Goal: Information Seeking & Learning: Learn about a topic

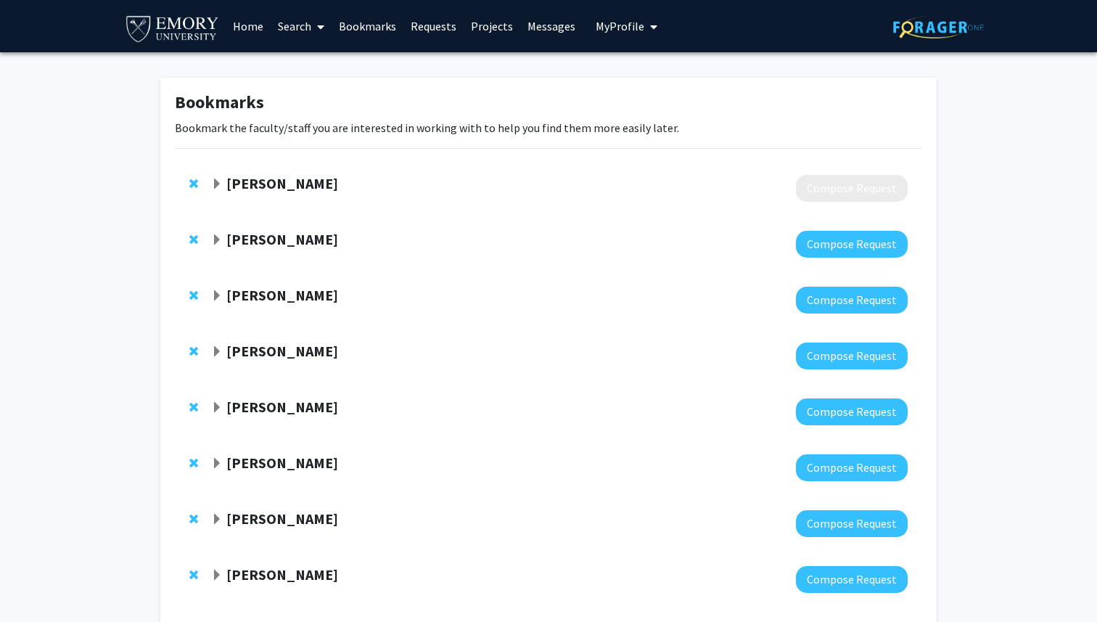
click at [244, 32] on link "Home" at bounding box center [248, 26] width 45 height 51
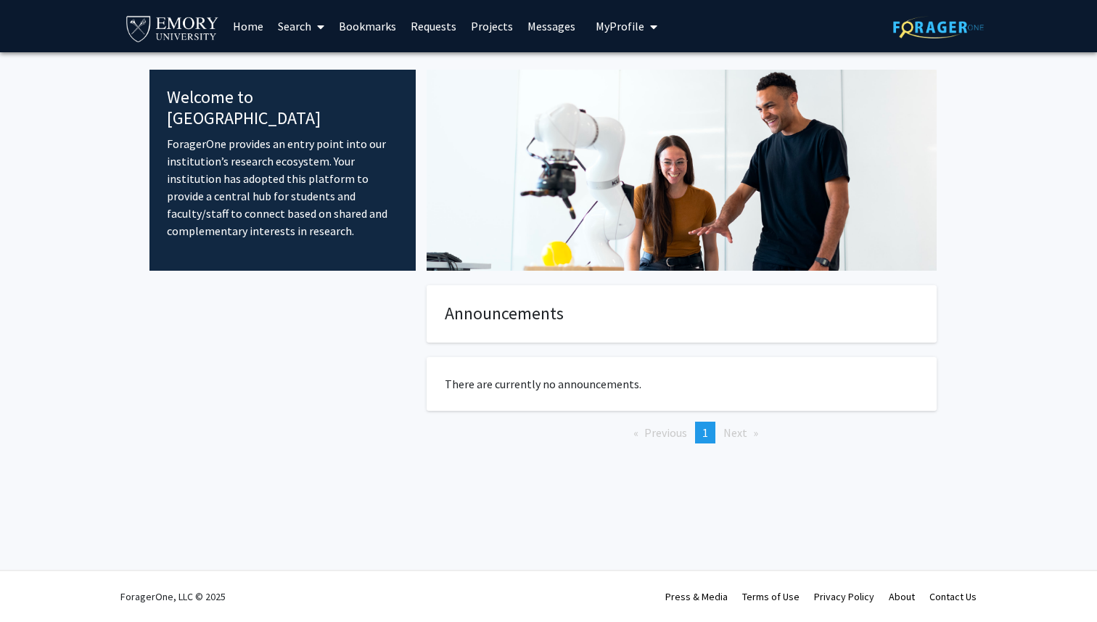
click at [307, 22] on link "Search" at bounding box center [301, 26] width 61 height 51
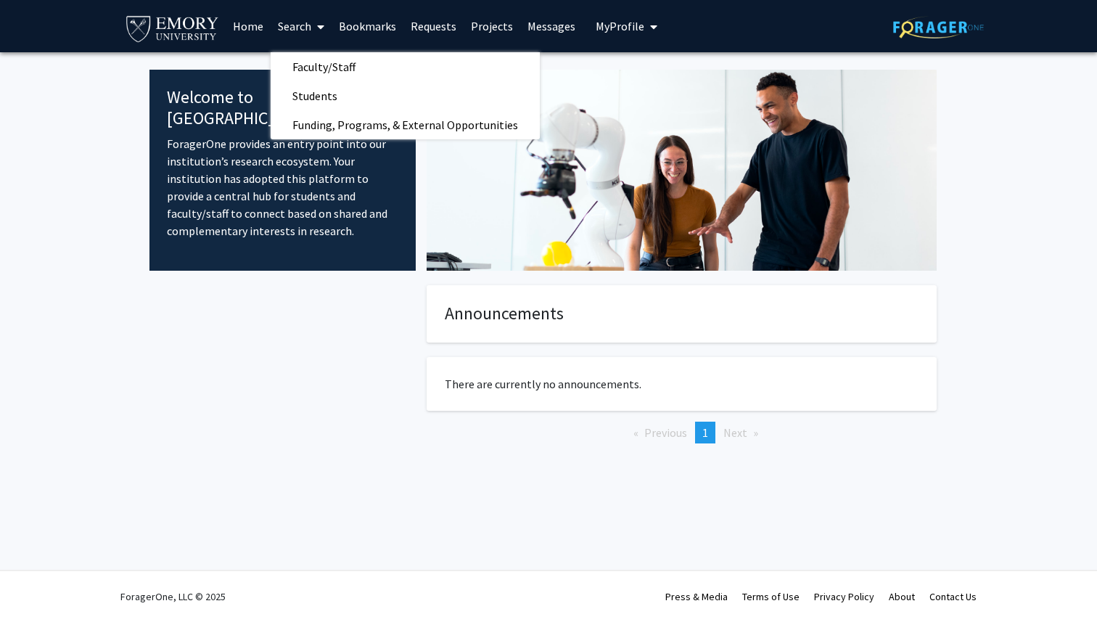
click at [483, 17] on link "Projects" at bounding box center [492, 26] width 57 height 51
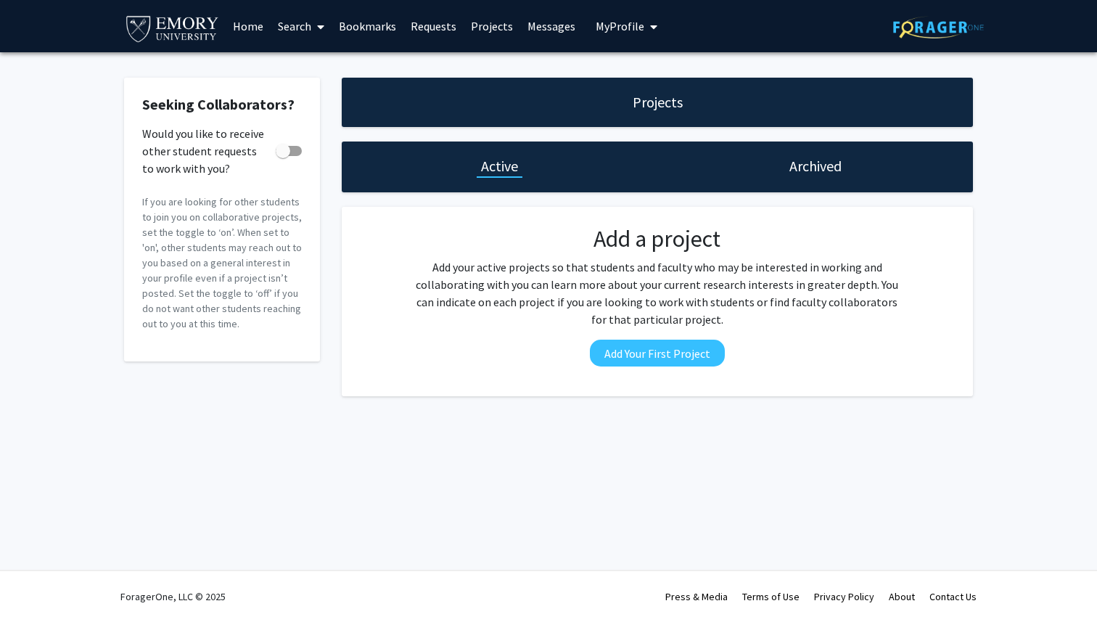
click at [483, 20] on link "Projects" at bounding box center [492, 26] width 57 height 51
click at [482, 25] on link "Projects" at bounding box center [492, 26] width 57 height 51
click at [453, 26] on link "Requests" at bounding box center [434, 26] width 60 height 51
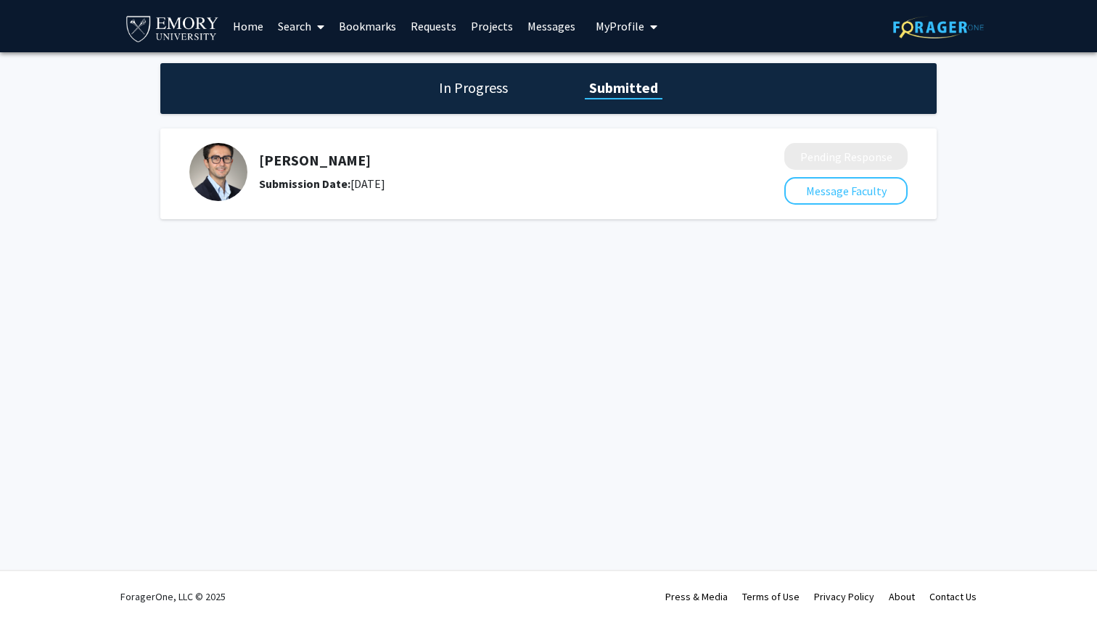
click at [481, 26] on link "Projects" at bounding box center [492, 26] width 57 height 51
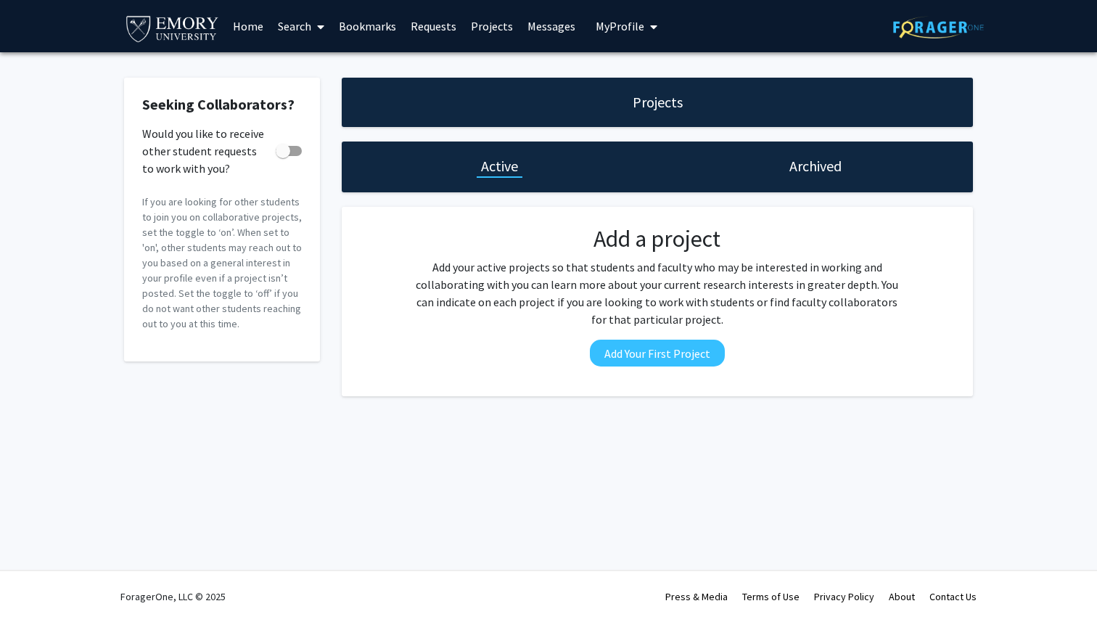
click at [248, 24] on link "Home" at bounding box center [248, 26] width 45 height 51
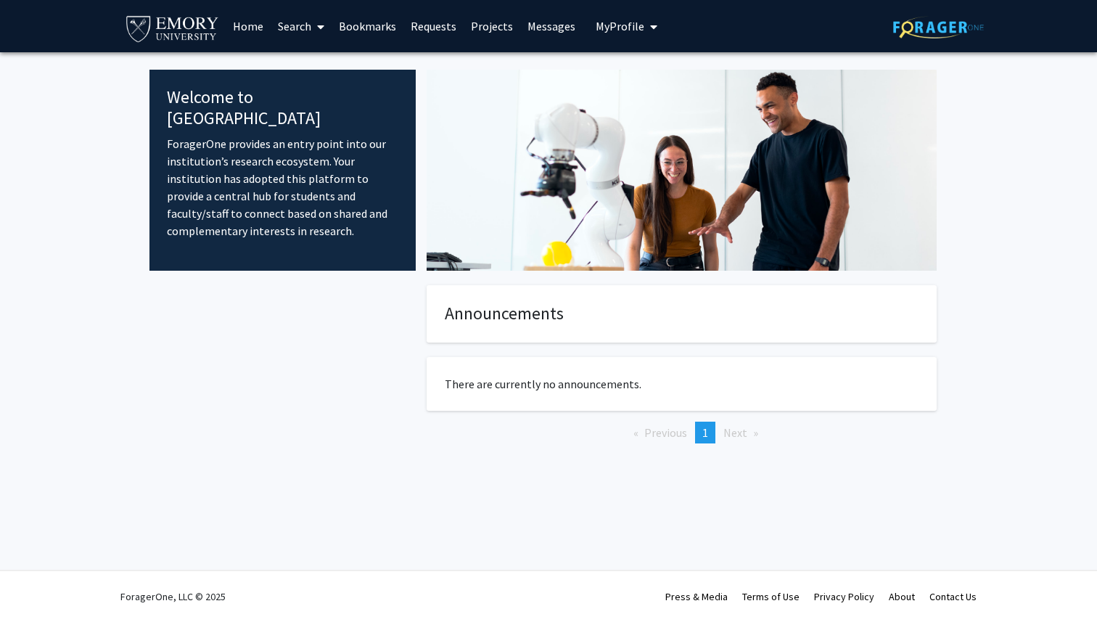
click at [303, 24] on link "Search" at bounding box center [301, 26] width 61 height 51
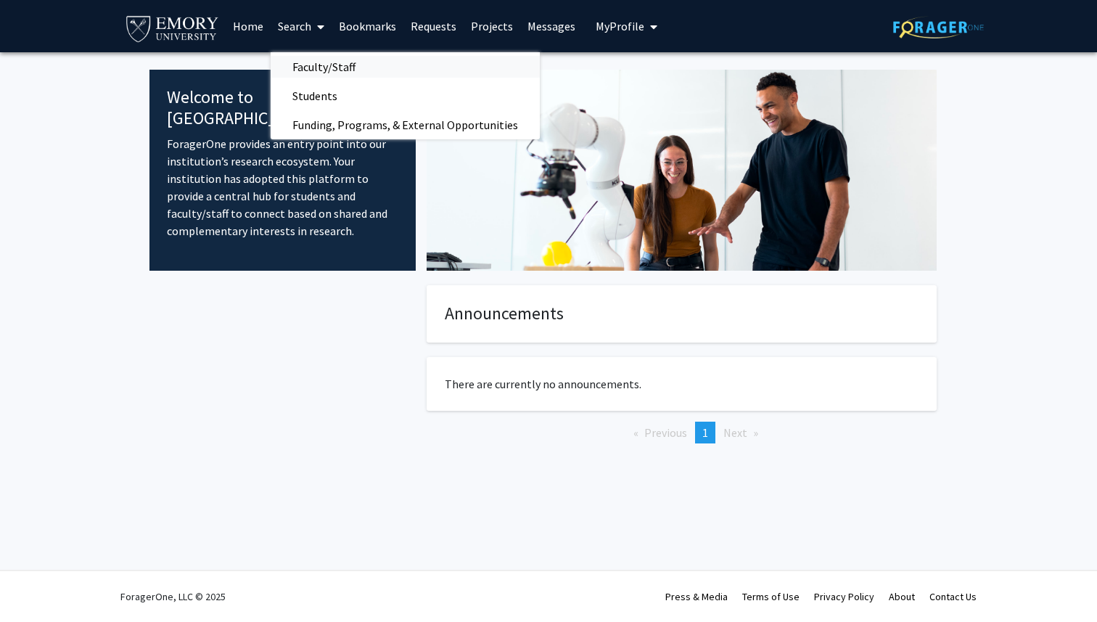
click at [311, 69] on span "Faculty/Staff" at bounding box center [324, 66] width 107 height 29
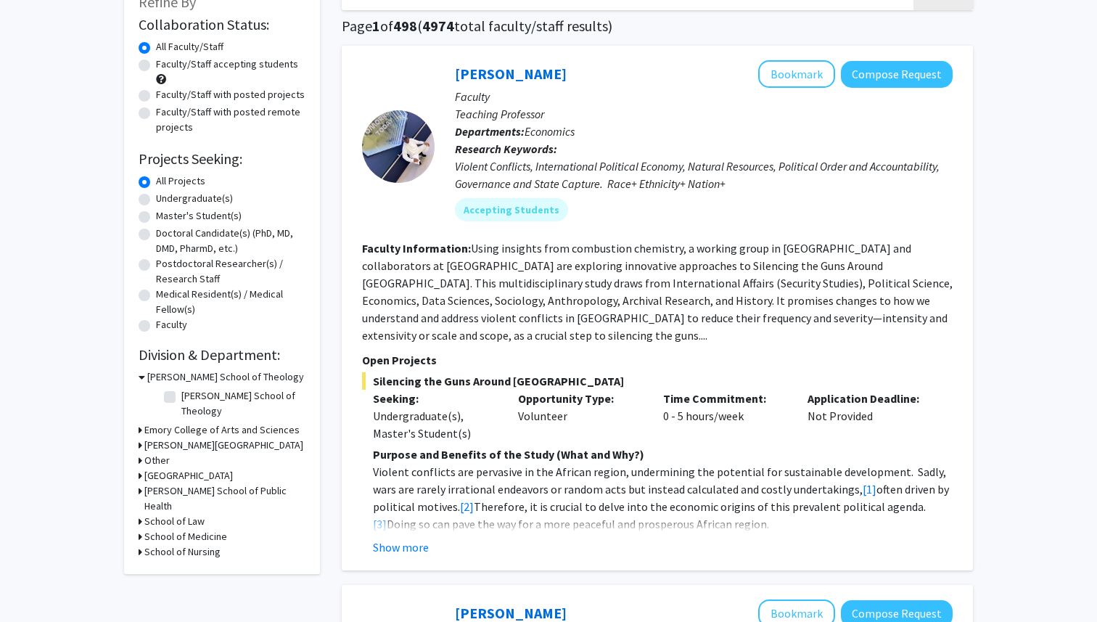
scroll to position [107, 0]
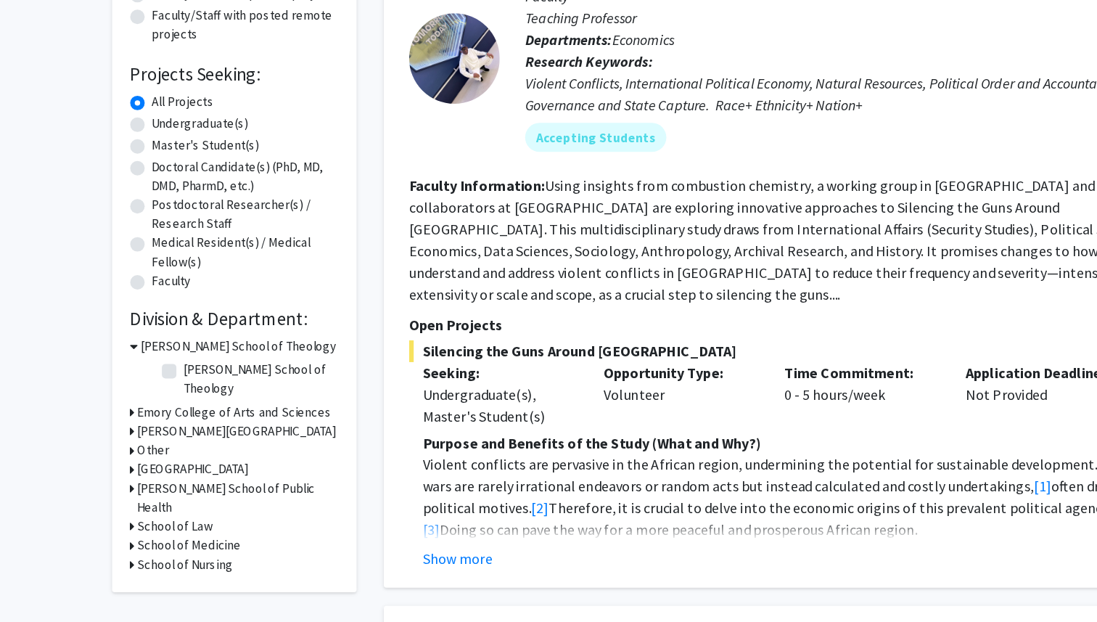
click at [160, 417] on h3 "Emory College of Arts and Sciences" at bounding box center [221, 424] width 155 height 15
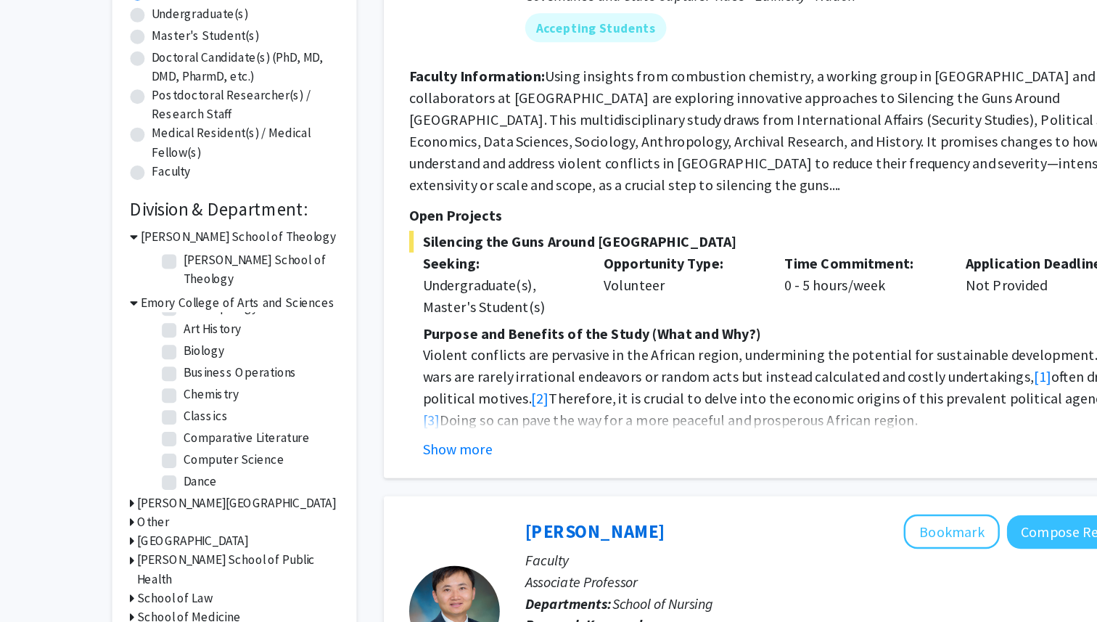
scroll to position [76, 0]
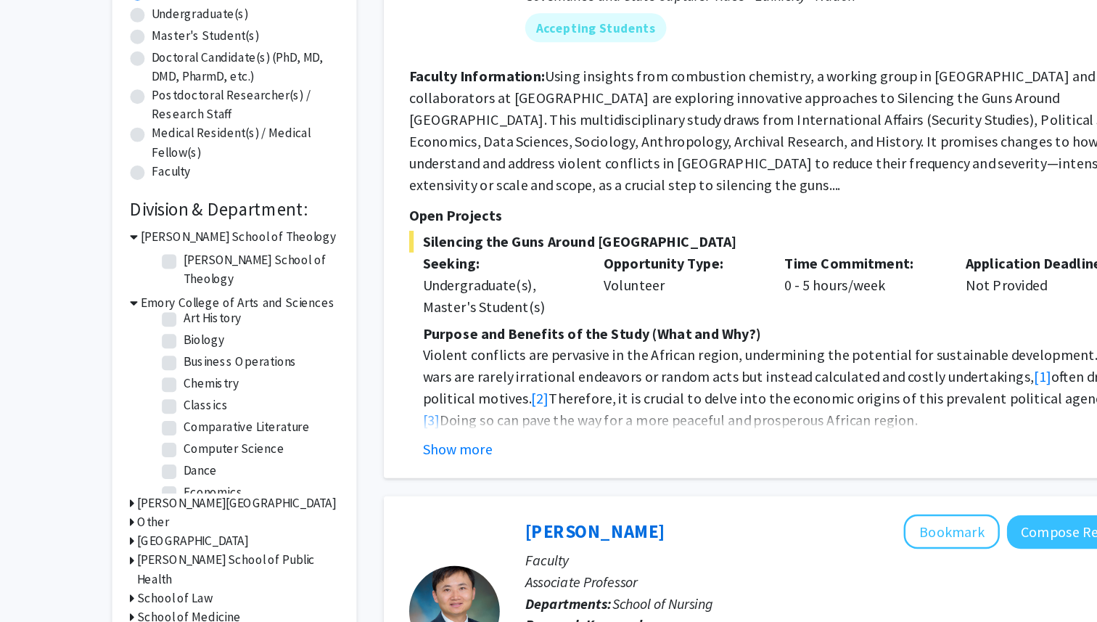
click at [214, 406] on label "Business Operations" at bounding box center [226, 413] width 91 height 15
click at [191, 406] on input "Business Operations" at bounding box center [185, 410] width 9 height 9
checkbox input "true"
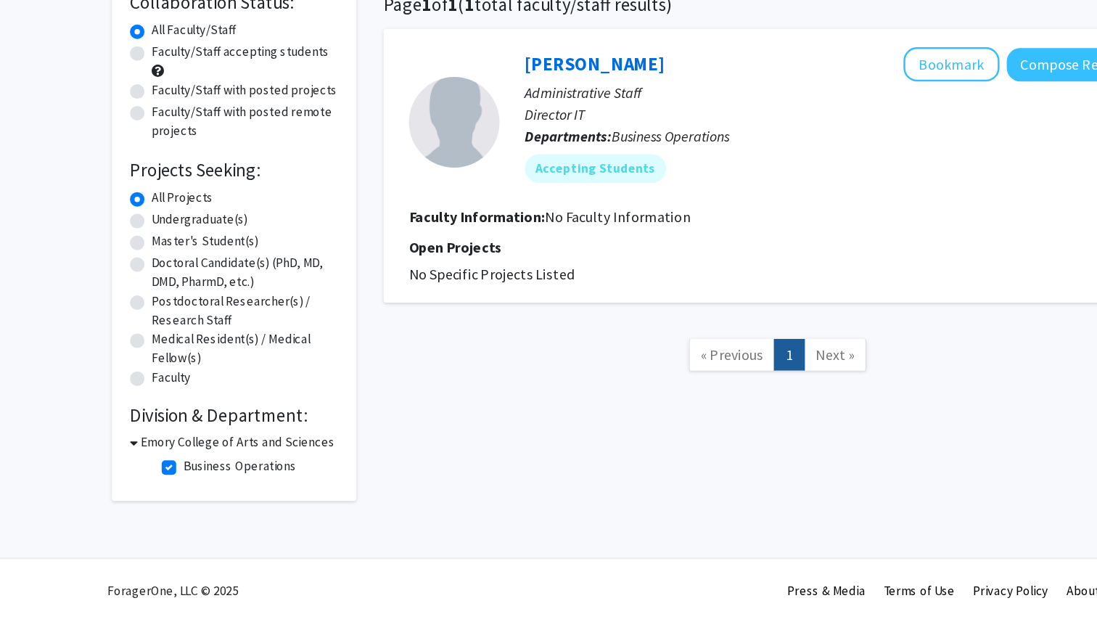
click at [181, 499] on label "Business Operations" at bounding box center [226, 496] width 91 height 15
click at [181, 499] on input "Business Operations" at bounding box center [185, 493] width 9 height 9
checkbox input "false"
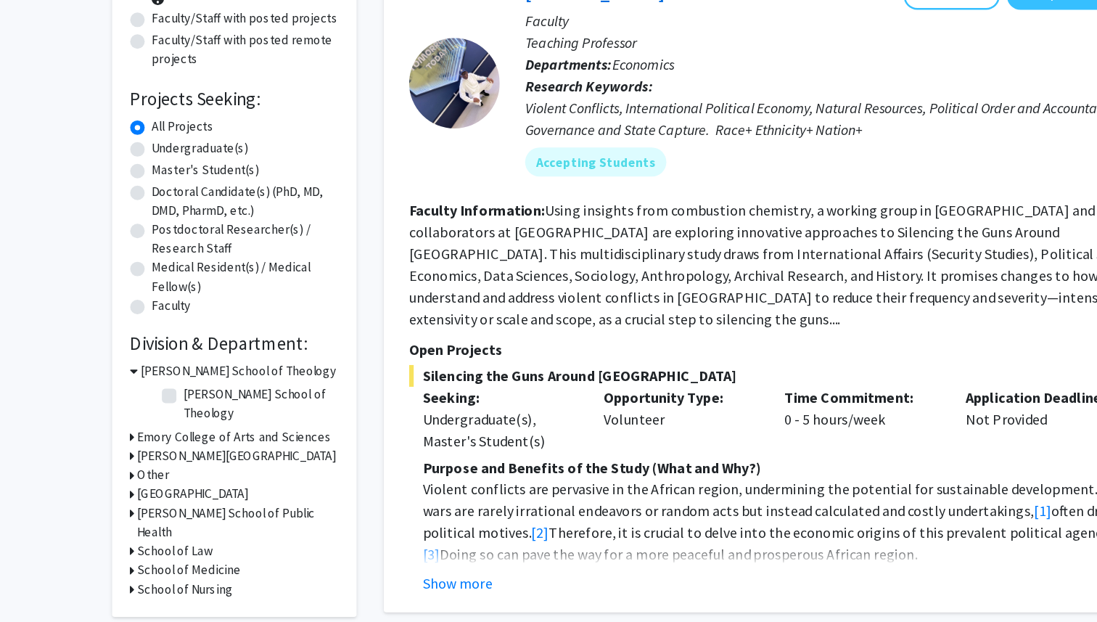
scroll to position [100, 0]
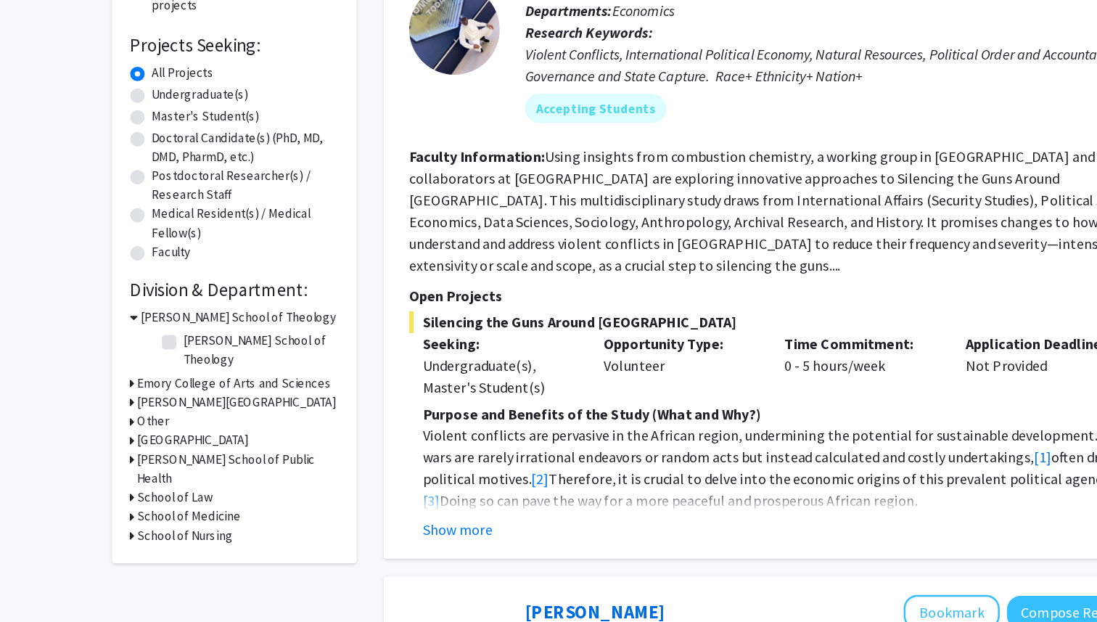
click at [137, 417] on div "Refine By Collaboration Status: Collaboration Status All Faculty/Staff Collabor…" at bounding box center [222, 276] width 196 height 597
click at [148, 423] on h3 "Emory College of Arts and Sciences" at bounding box center [221, 430] width 155 height 15
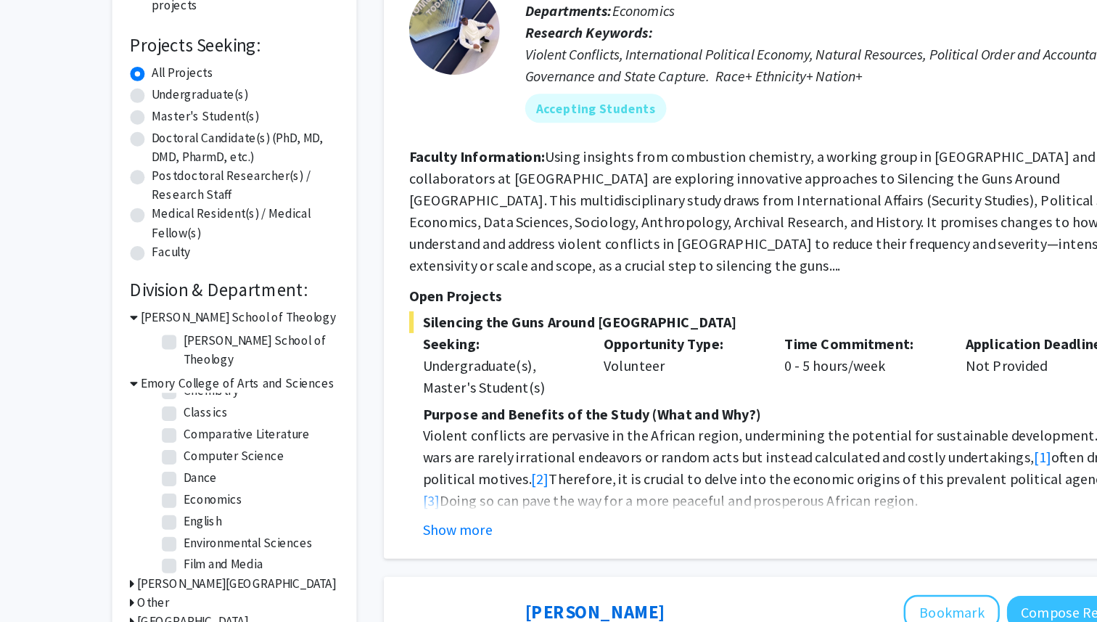
scroll to position [152, 0]
click at [197, 499] on label "Economics" at bounding box center [204, 506] width 47 height 15
click at [191, 499] on input "Economics" at bounding box center [185, 503] width 9 height 9
checkbox input "true"
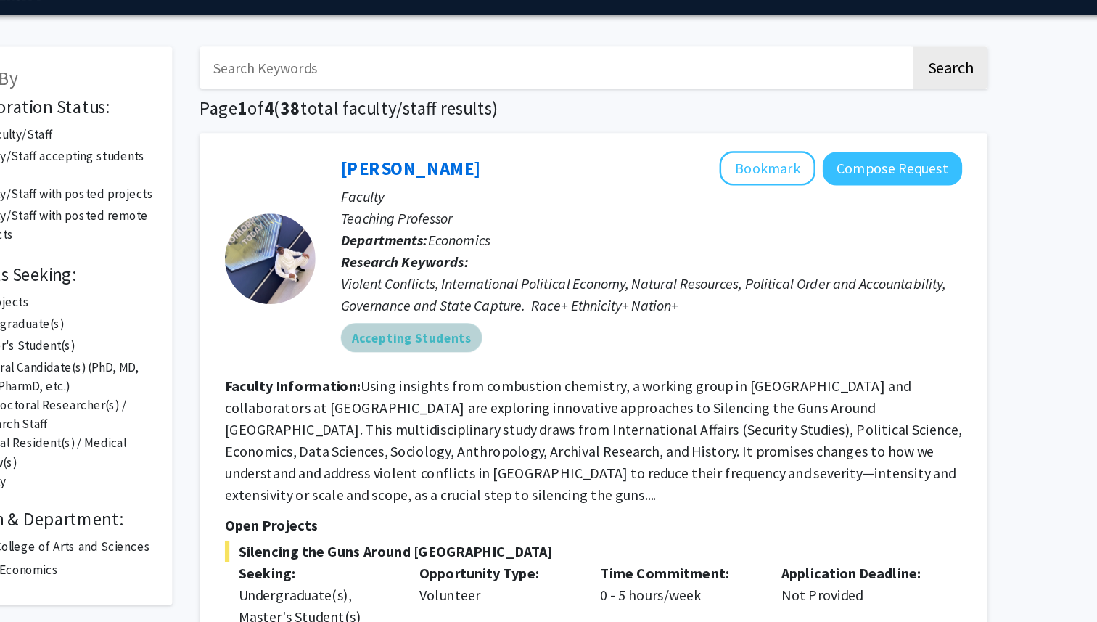
click at [690, 301] on div "Accepting Students" at bounding box center [704, 310] width 504 height 29
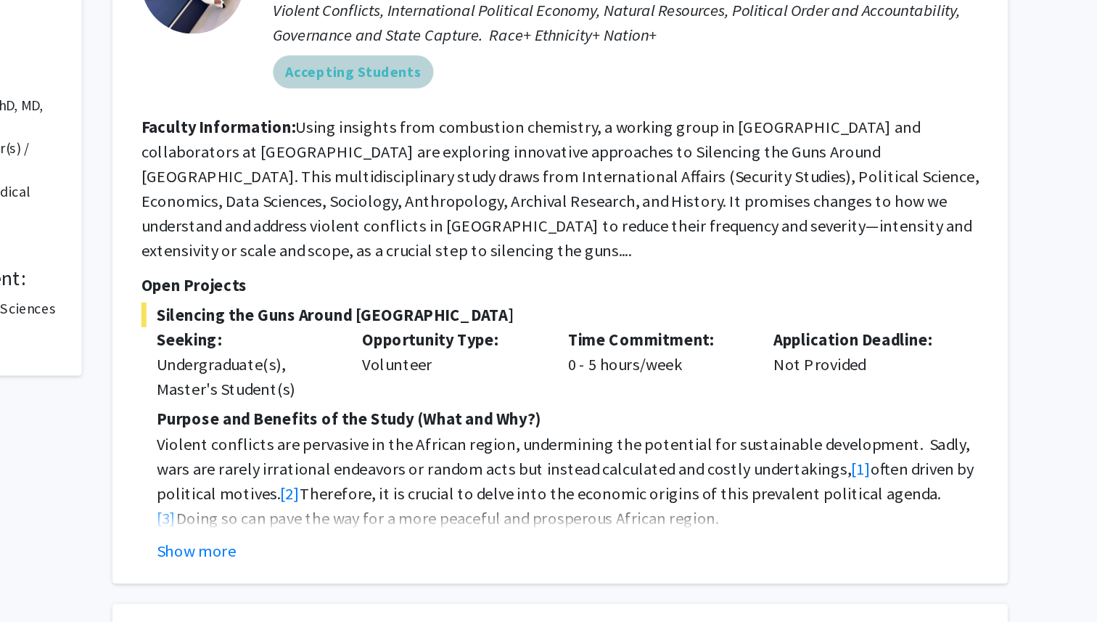
scroll to position [77, 0]
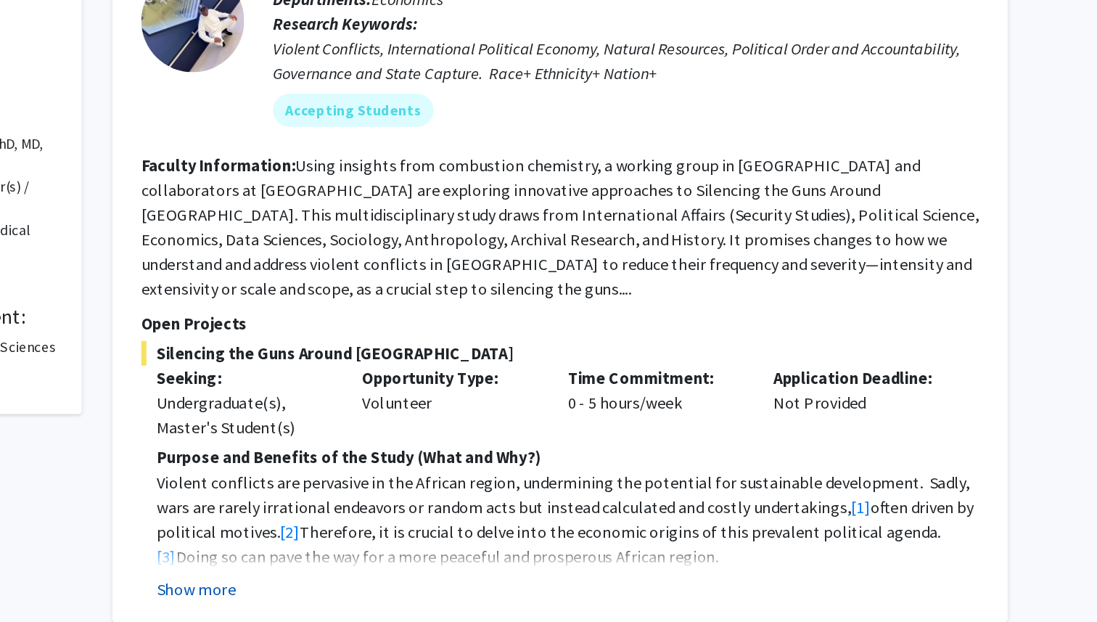
click at [405, 562] on button "Show more" at bounding box center [401, 570] width 56 height 17
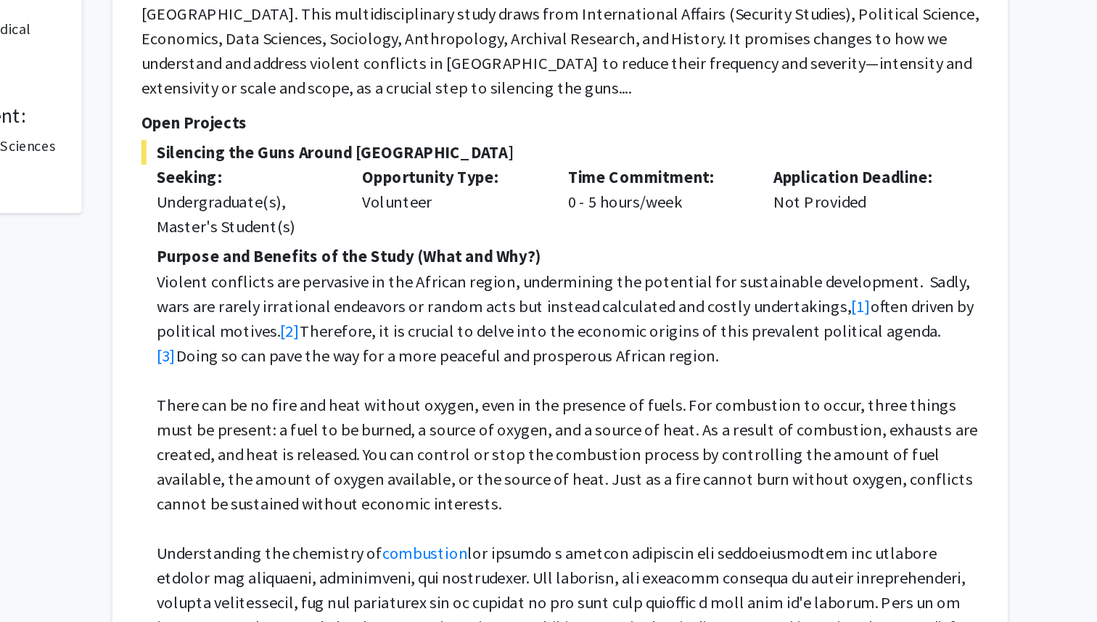
scroll to position [202, 0]
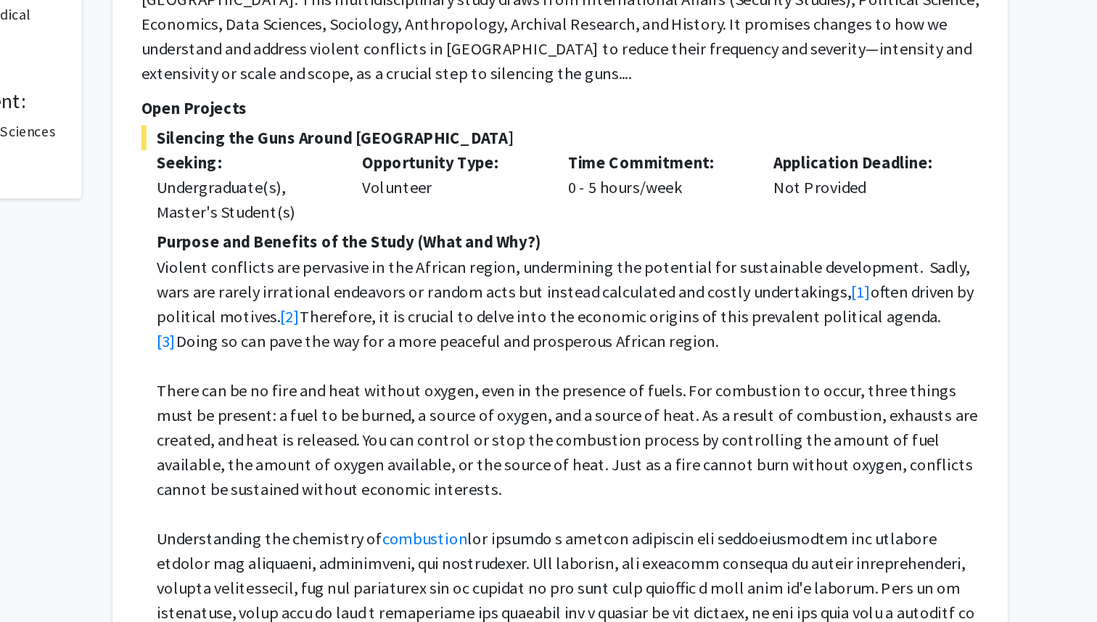
click at [582, 449] on p "There can be no fire and heat without oxygen, even in the presence of fuels. Fo…" at bounding box center [663, 492] width 580 height 87
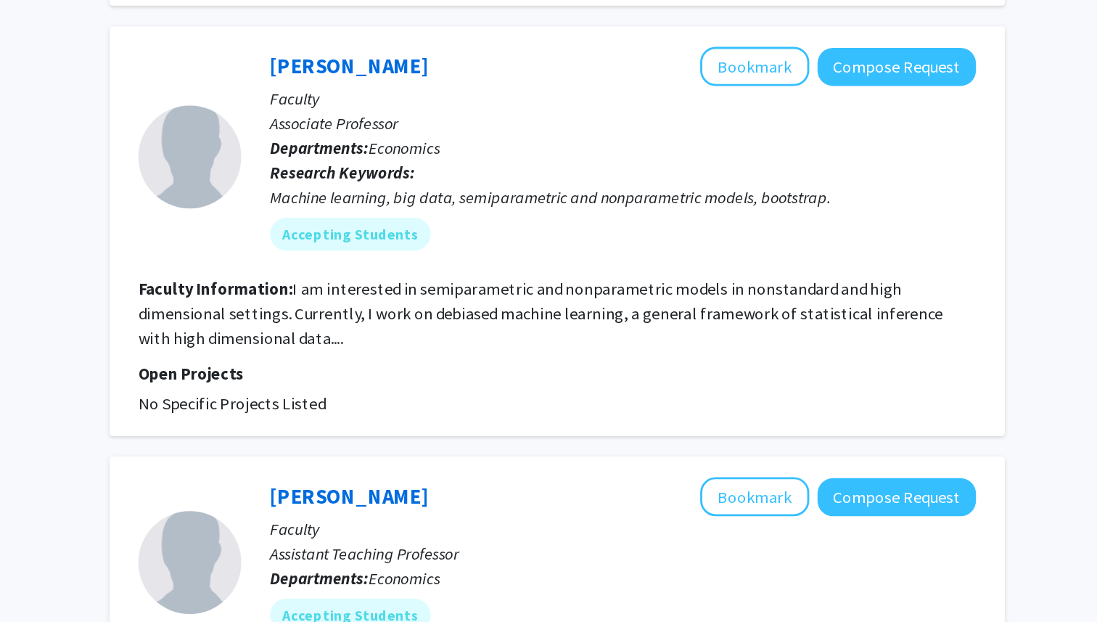
scroll to position [1280, 0]
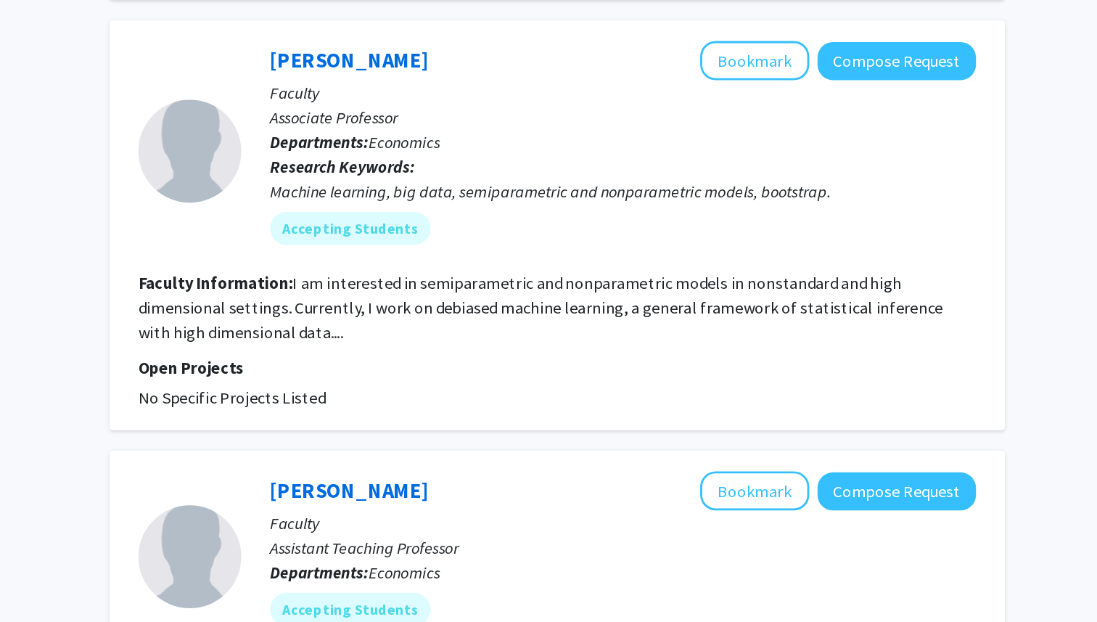
click at [440, 389] on section "Faculty Information: I am interested in semiparametric and nonparametric models…" at bounding box center [657, 400] width 591 height 52
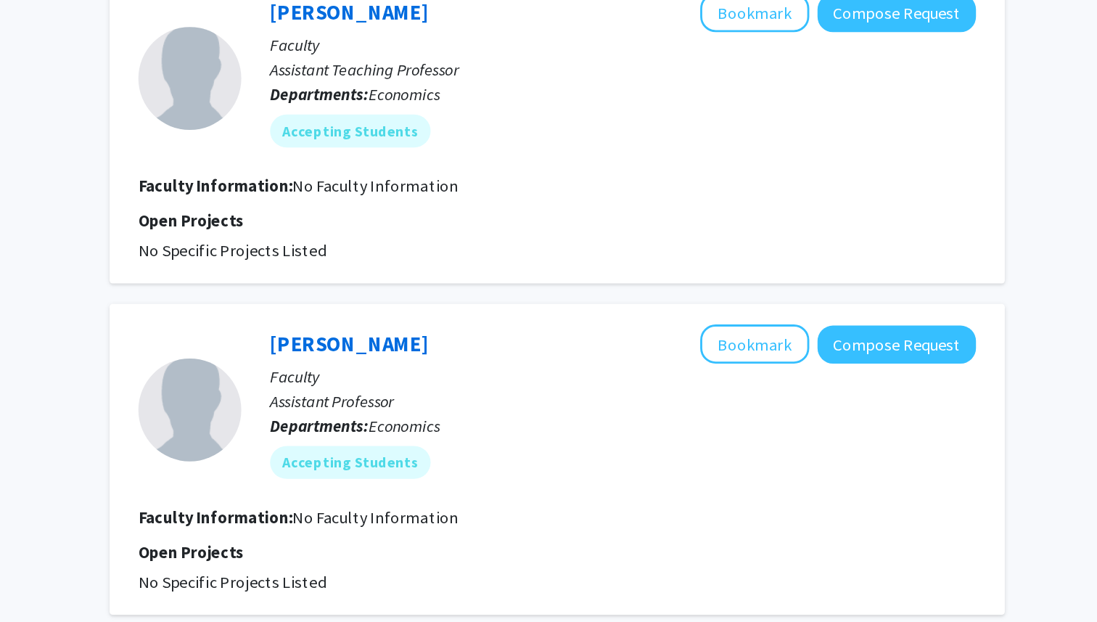
scroll to position [1616, 0]
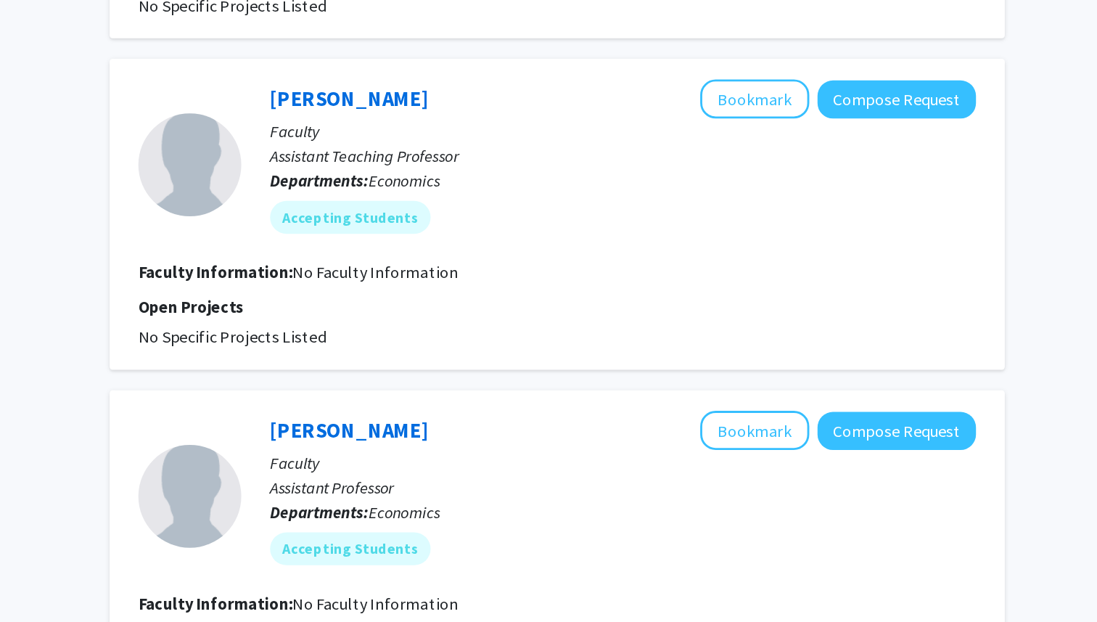
click at [515, 256] on div "[PERSON_NAME] Bookmark Compose Request Faculty Assistant Teaching Professor Dep…" at bounding box center [694, 239] width 518 height 120
click at [478, 308] on span "No Faculty Information" at bounding box center [529, 315] width 117 height 15
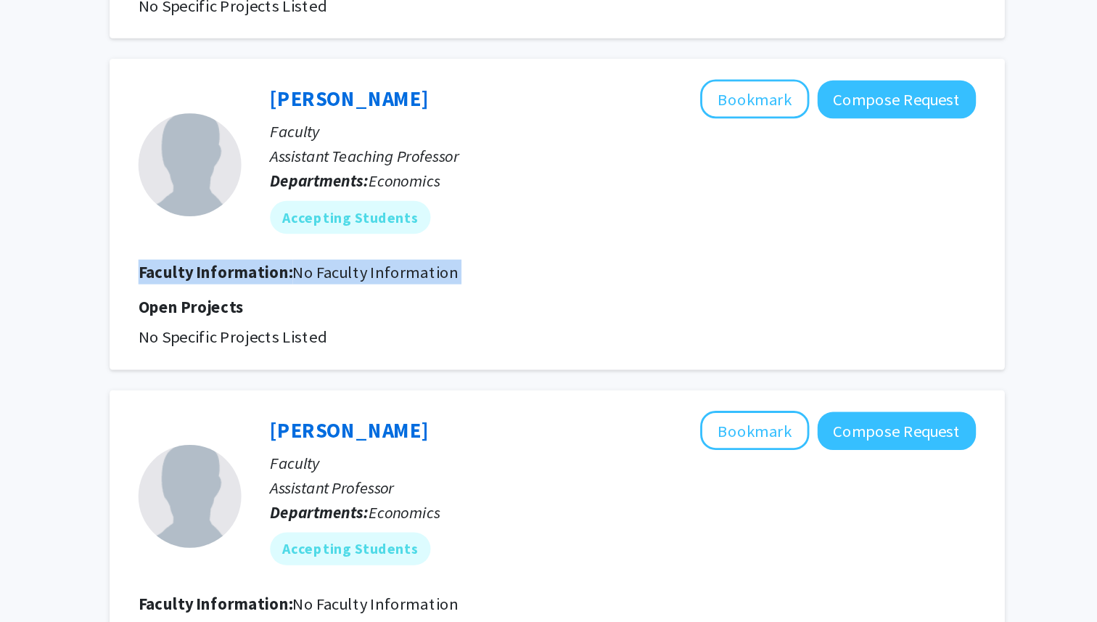
click at [478, 308] on span "No Faculty Information" at bounding box center [529, 315] width 117 height 15
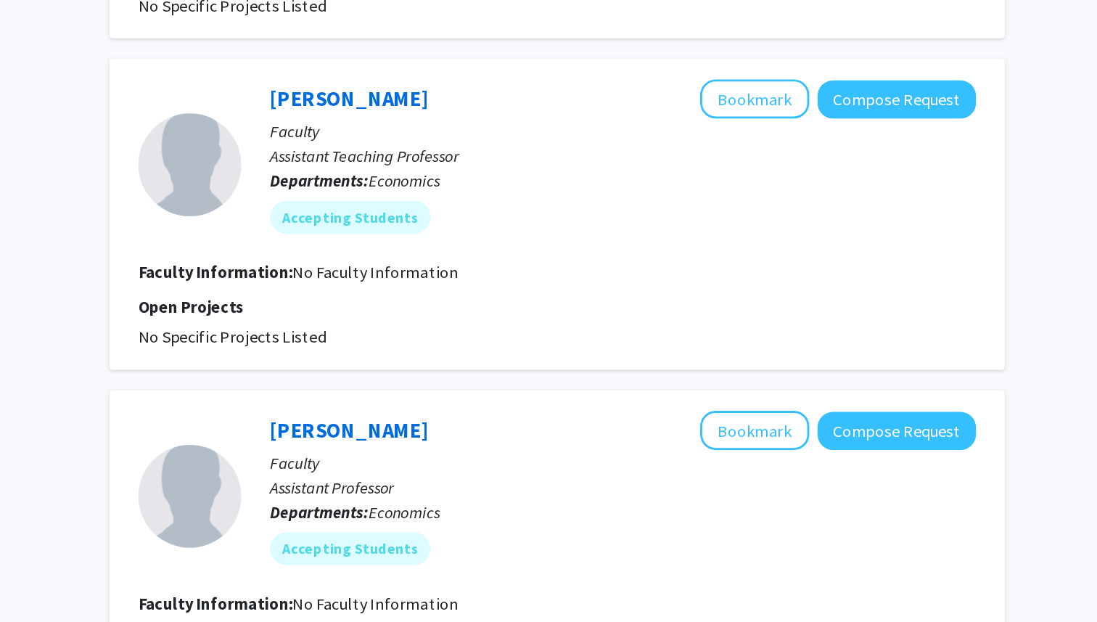
click at [476, 308] on span "No Faculty Information" at bounding box center [529, 315] width 117 height 15
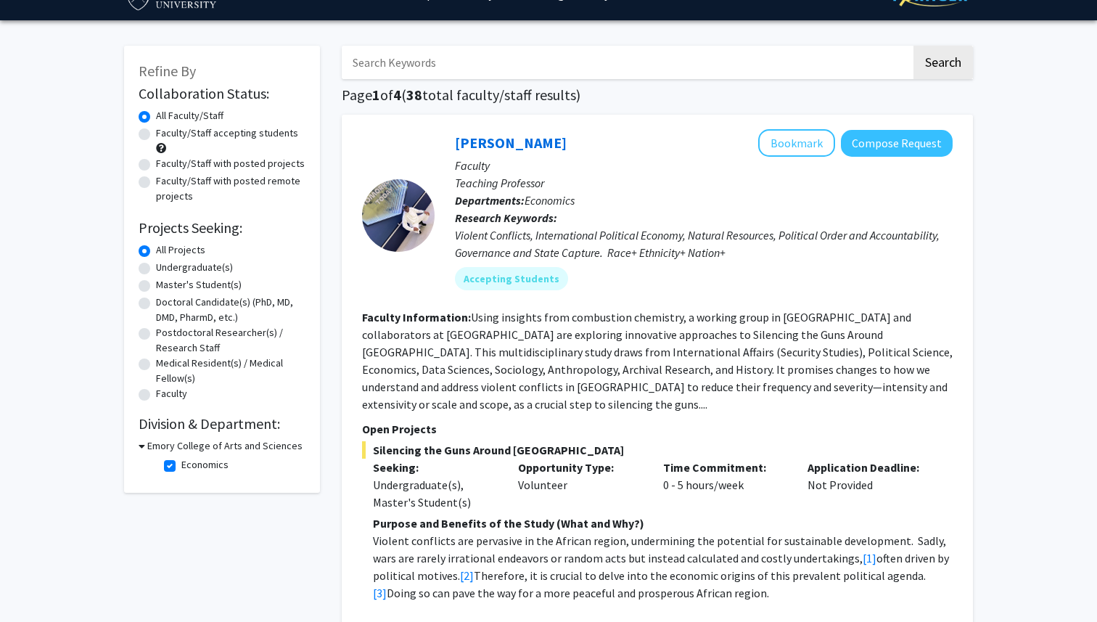
scroll to position [0, 0]
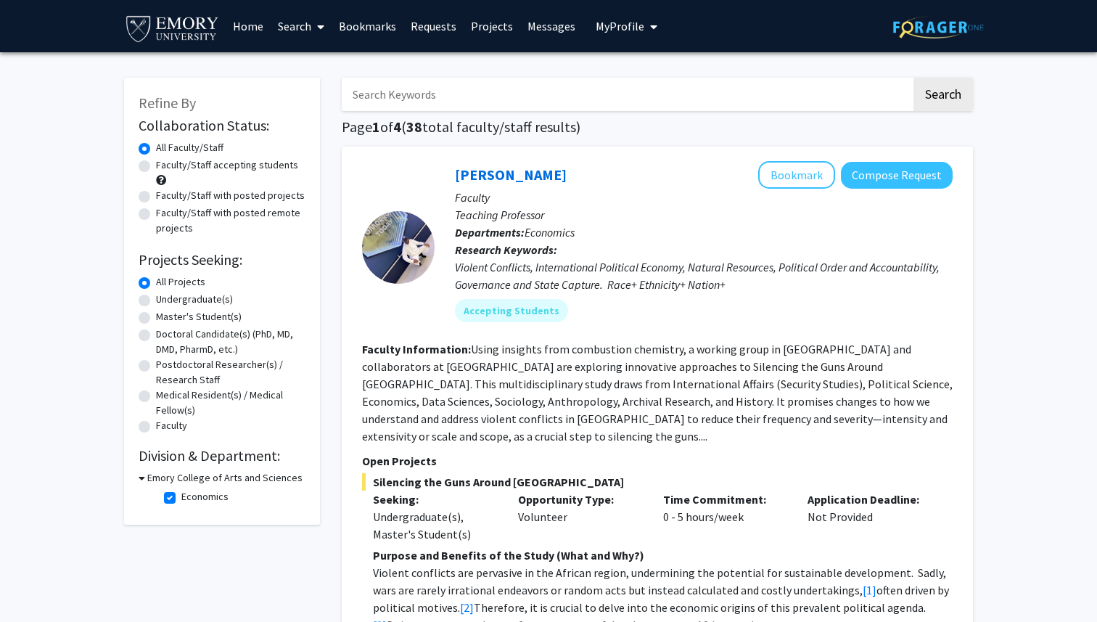
click at [181, 502] on label "Economics" at bounding box center [204, 496] width 47 height 15
click at [181, 499] on input "Economics" at bounding box center [185, 493] width 9 height 9
checkbox input "false"
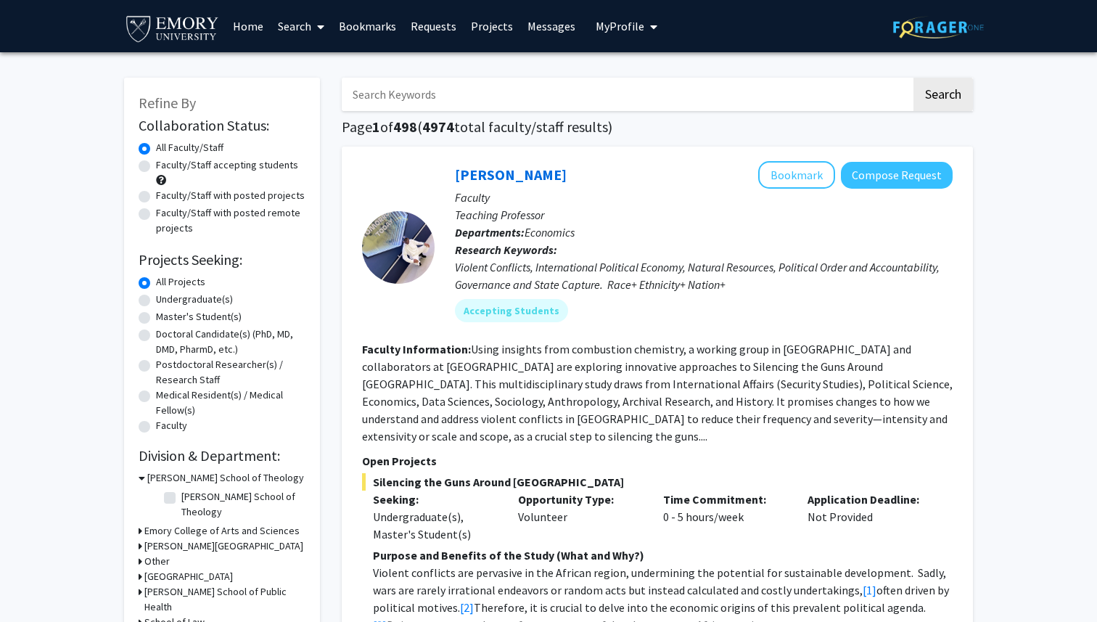
click at [406, 103] on input "Search Keywords" at bounding box center [627, 94] width 570 height 33
type input "dreams"
click at [914, 78] on button "Search" at bounding box center [944, 94] width 60 height 33
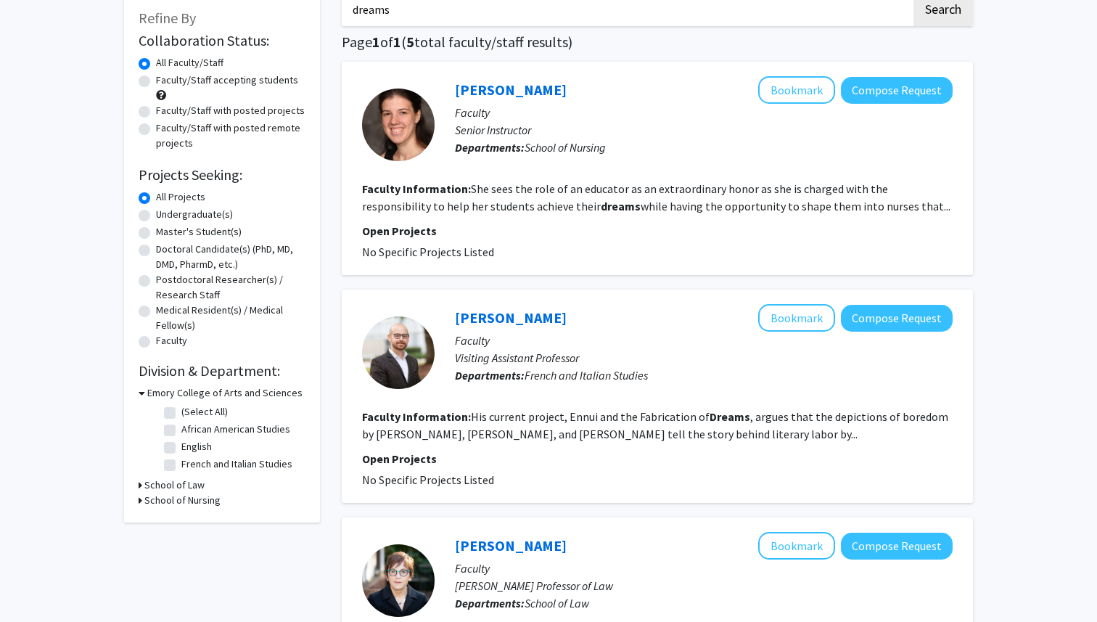
scroll to position [89, 0]
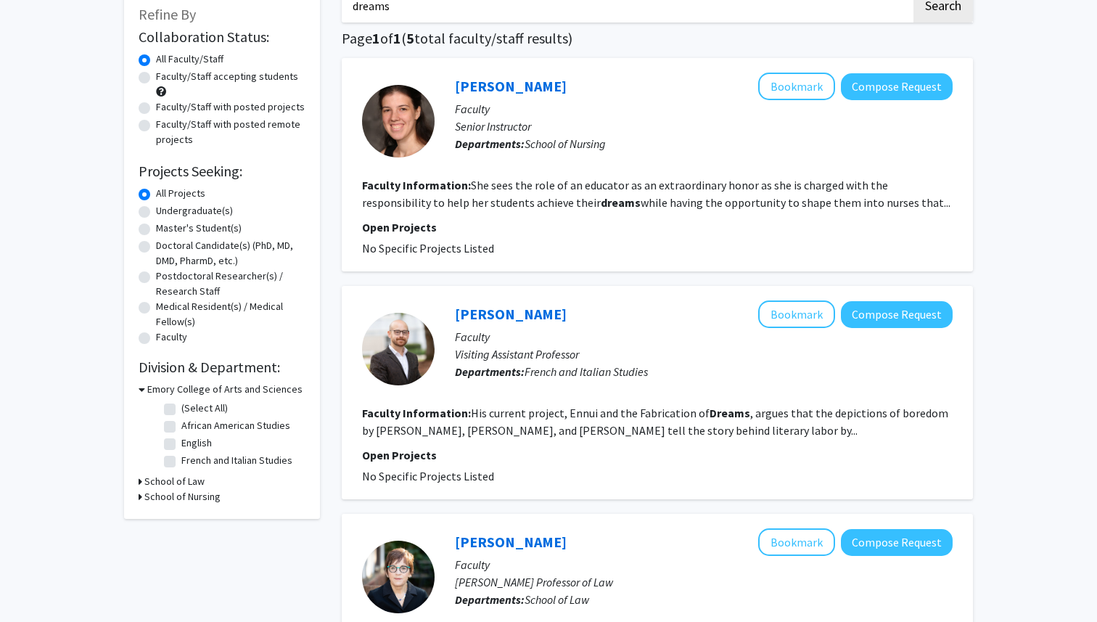
click at [640, 419] on fg-read-more "His current project, Ennui and the Fabrication of Dreams , argues that the depi…" at bounding box center [655, 422] width 586 height 32
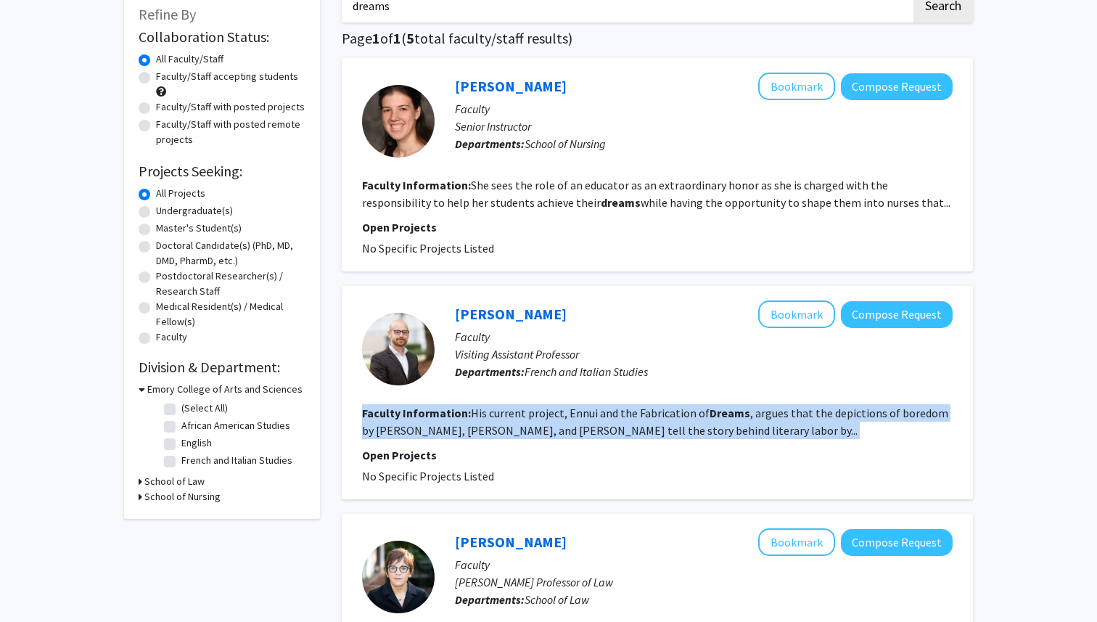
click at [618, 419] on fg-read-more "His current project, Ennui and the Fabrication of Dreams , argues that the depi…" at bounding box center [655, 422] width 586 height 32
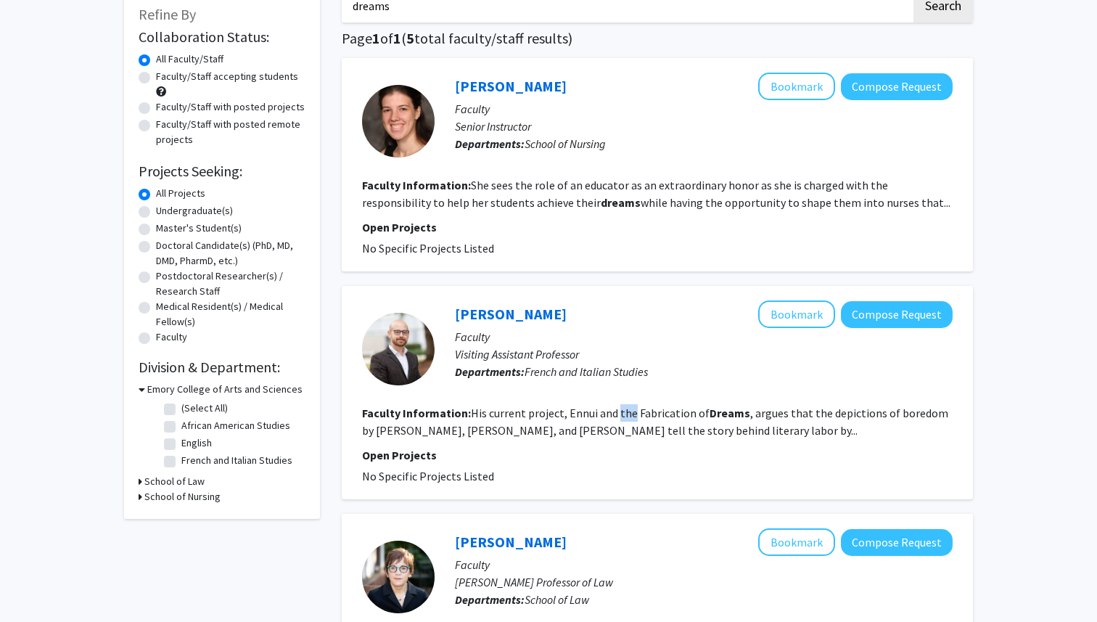
click at [618, 419] on fg-read-more "His current project, Ennui and the Fabrication of Dreams , argues that the depi…" at bounding box center [655, 422] width 586 height 32
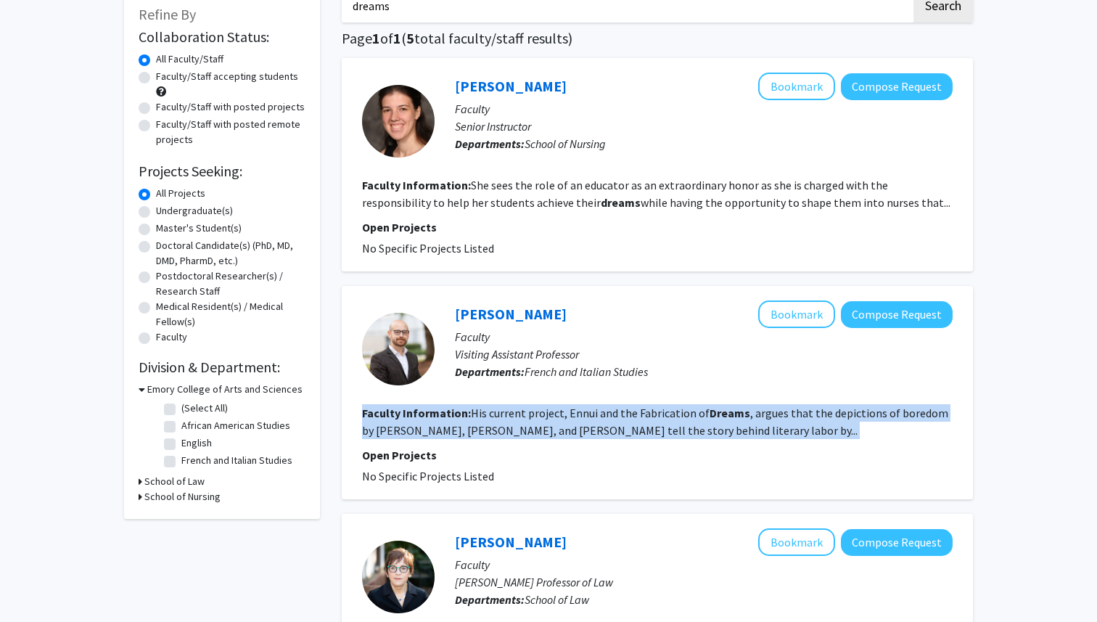
click at [618, 419] on fg-read-more "His current project, Ennui and the Fabrication of Dreams , argues that the depi…" at bounding box center [655, 422] width 586 height 32
click at [595, 419] on fg-read-more "His current project, Ennui and the Fabrication of Dreams , argues that the depi…" at bounding box center [655, 422] width 586 height 32
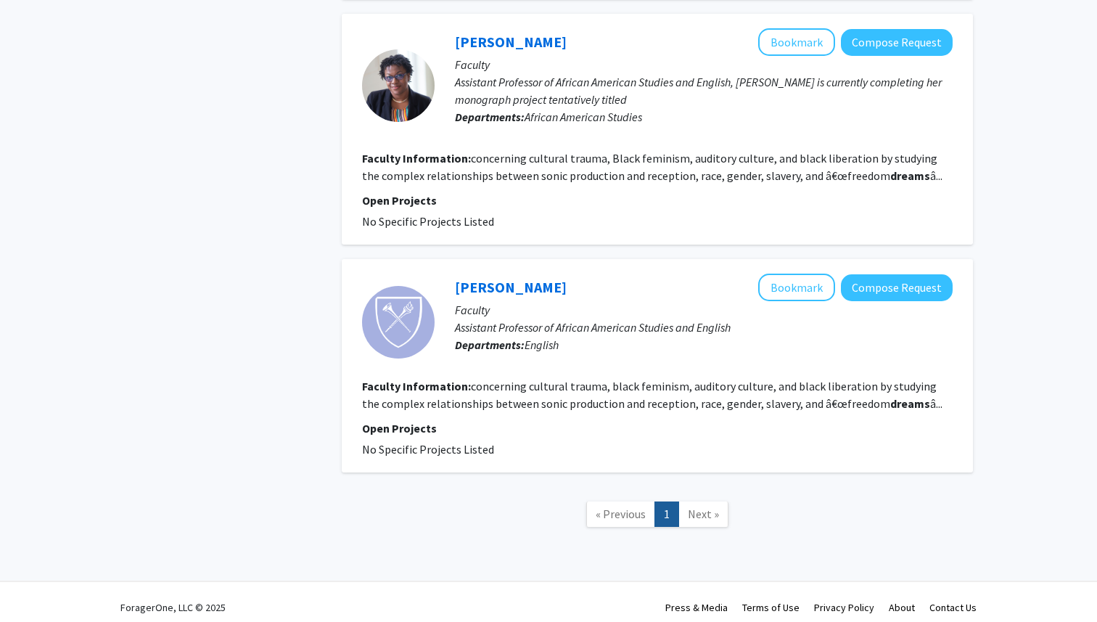
scroll to position [827, 0]
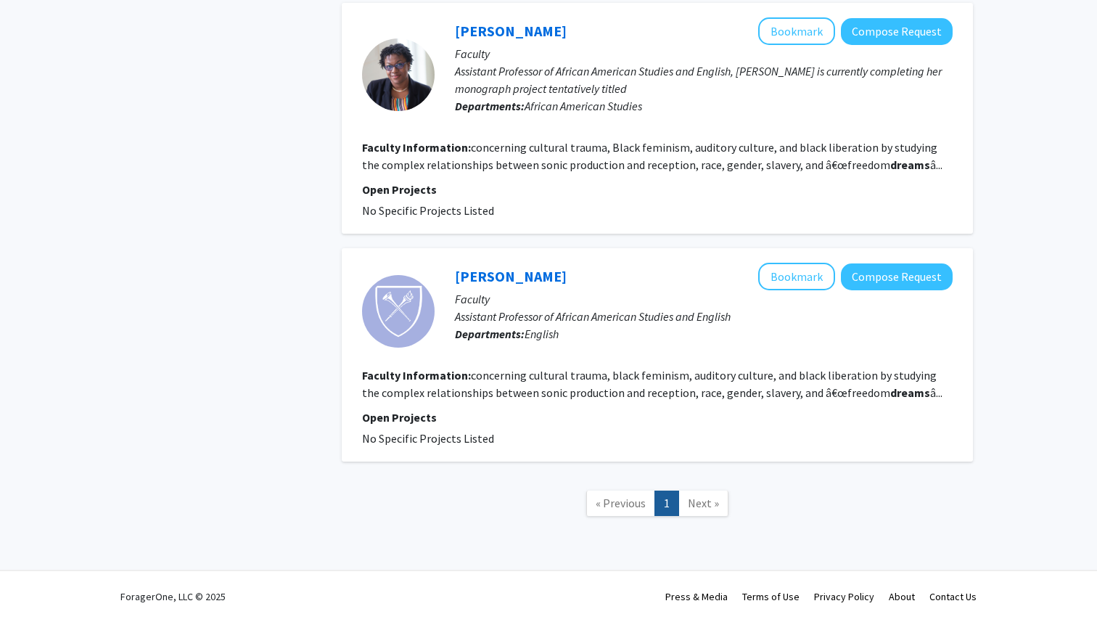
click at [584, 395] on fg-read-more "concerning cultural trauma, black feminism, auditory culture, and black liberat…" at bounding box center [652, 384] width 581 height 32
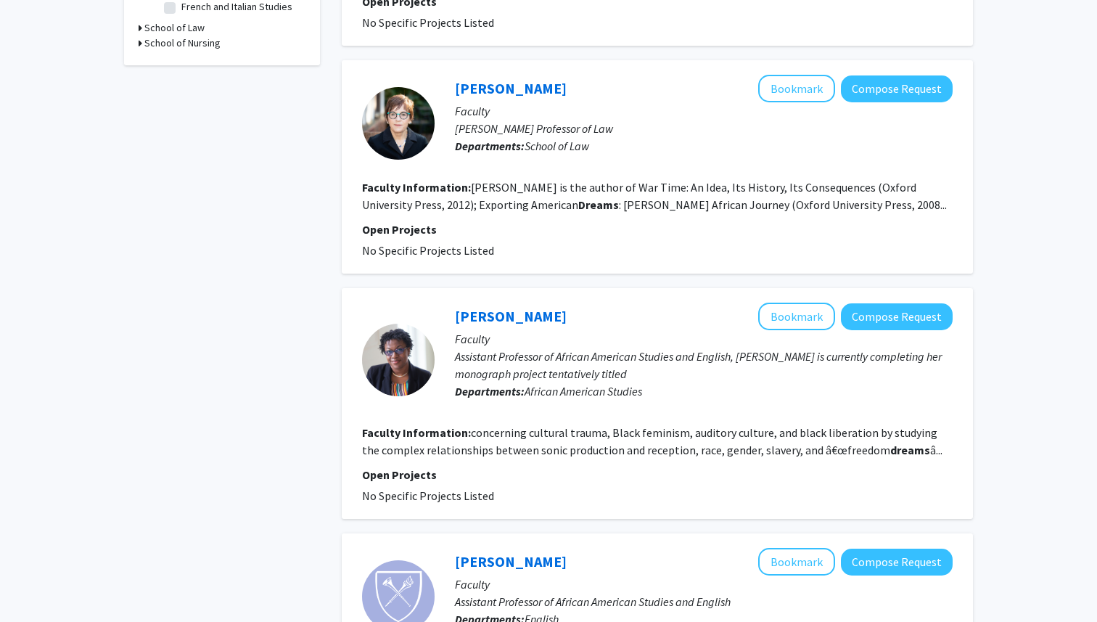
scroll to position [0, 0]
